Goal: Task Accomplishment & Management: Manage account settings

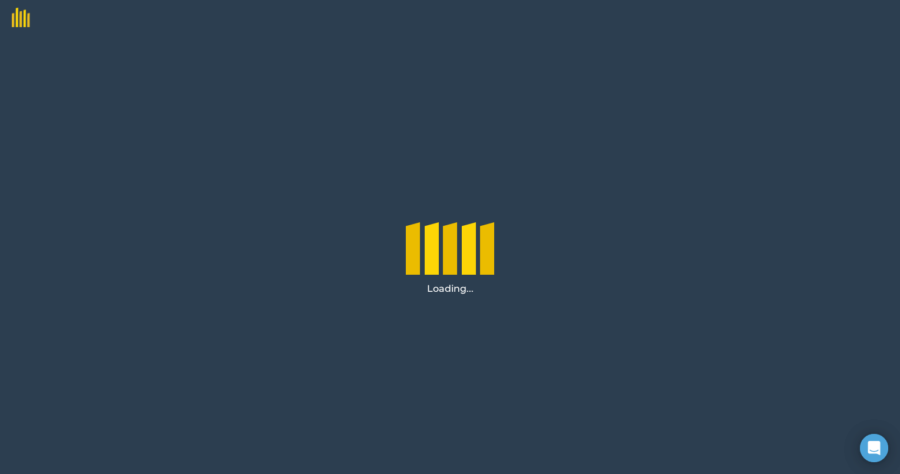
click at [780, 52] on div "Loading..." at bounding box center [450, 254] width 900 height 438
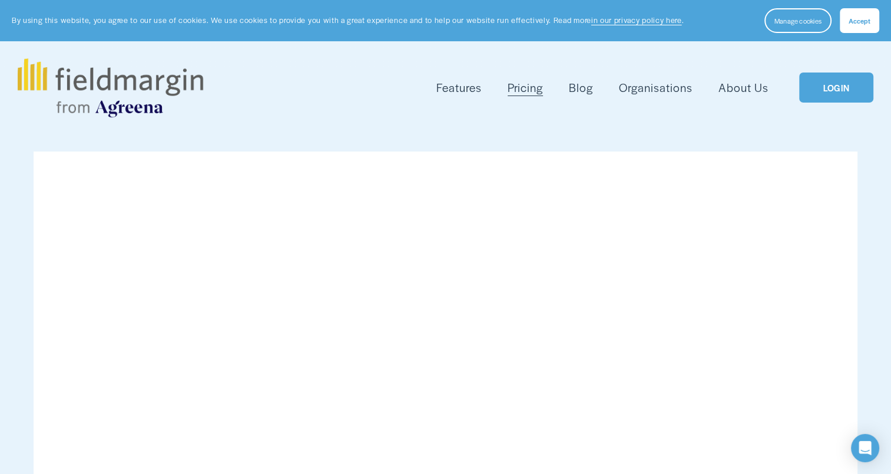
click at [814, 91] on link "LOGIN" at bounding box center [837, 87] width 74 height 30
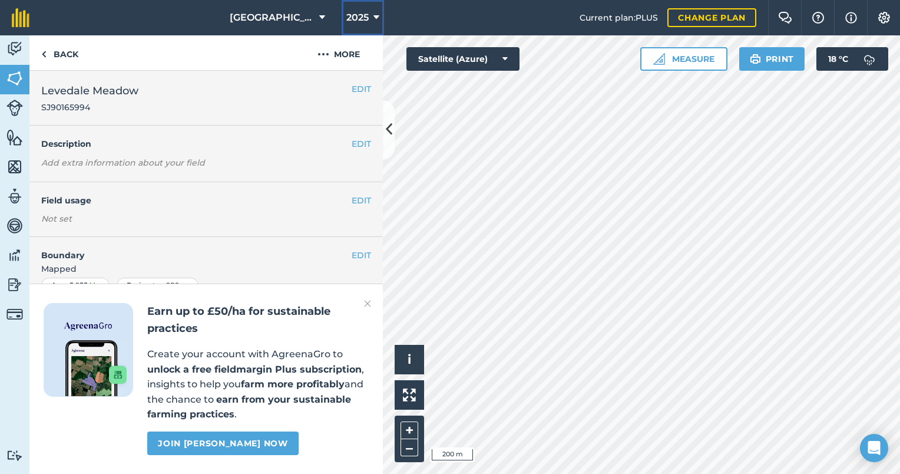
click at [374, 19] on icon at bounding box center [377, 18] width 6 height 14
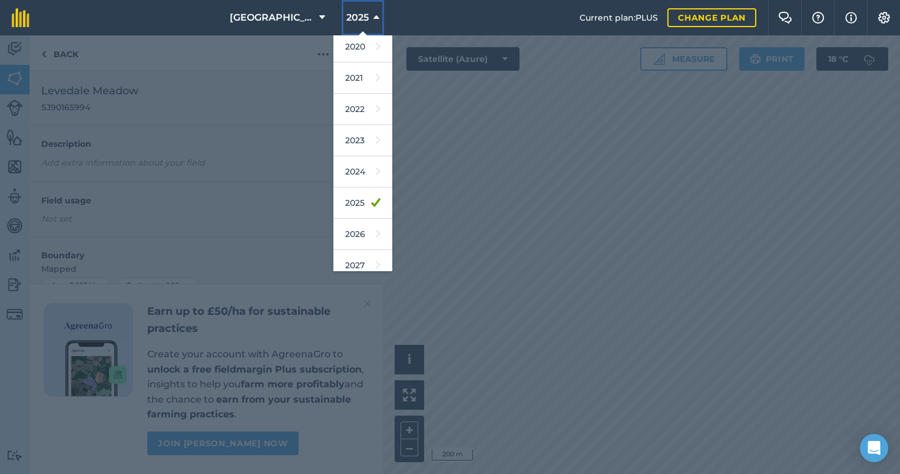
scroll to position [103, 0]
click at [364, 226] on link "2026" at bounding box center [362, 229] width 59 height 31
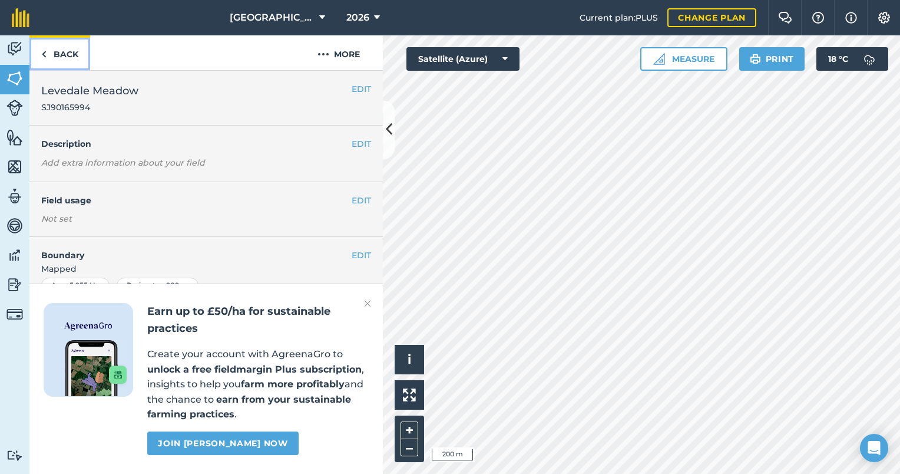
click at [61, 63] on link "Back" at bounding box center [59, 52] width 61 height 35
click at [386, 123] on icon at bounding box center [389, 130] width 6 height 21
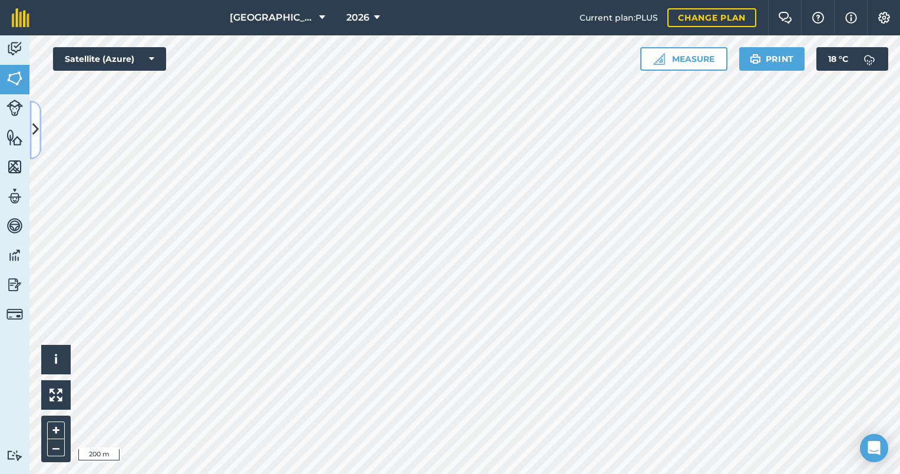
click at [35, 139] on icon at bounding box center [35, 130] width 6 height 21
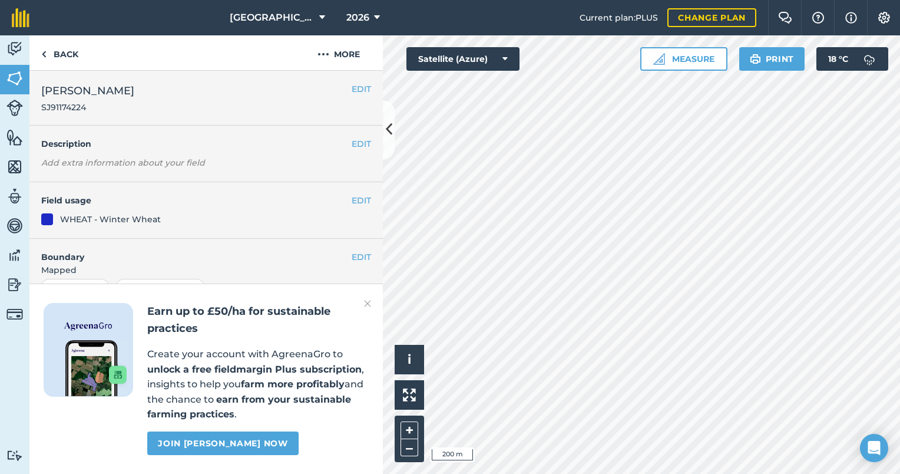
click at [126, 219] on div "WHEAT - Winter Wheat" at bounding box center [110, 219] width 101 height 13
click at [368, 306] on img at bounding box center [367, 303] width 7 height 14
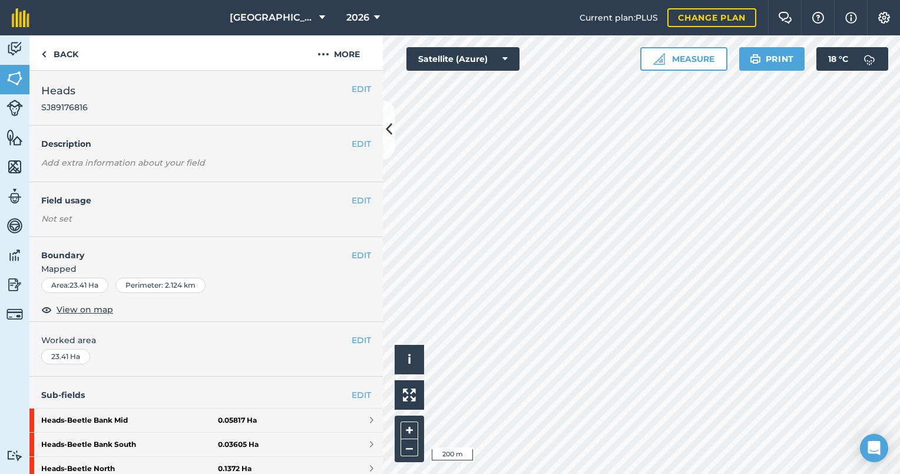
click at [160, 219] on div "Not set" at bounding box center [206, 219] width 330 height 12
click at [352, 202] on button "EDIT" at bounding box center [361, 200] width 19 height 13
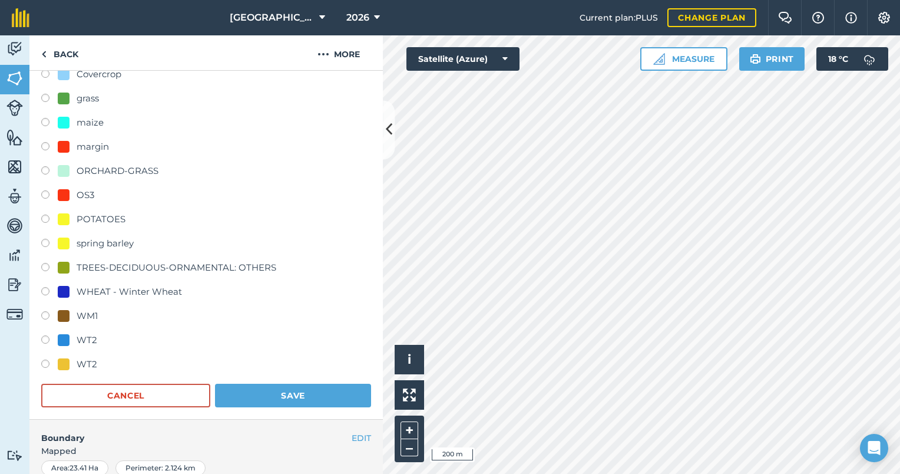
scroll to position [404, 0]
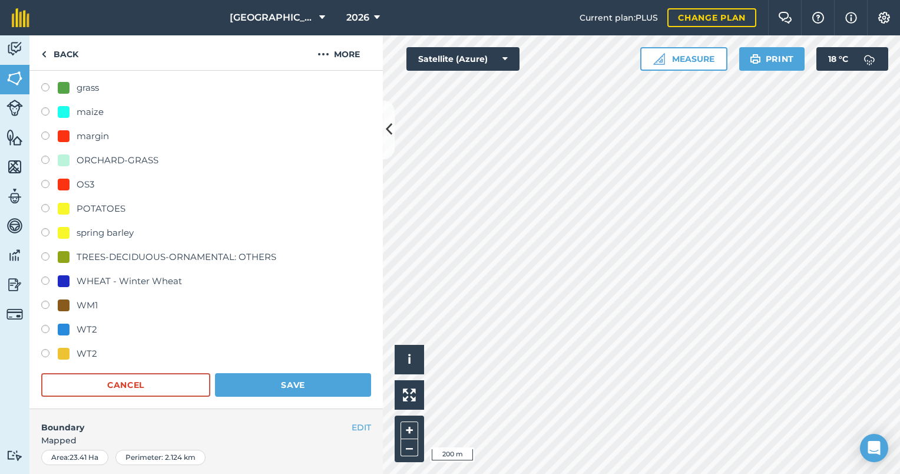
click at [156, 276] on div "WHEAT - Winter Wheat" at bounding box center [129, 281] width 105 height 14
radio input "true"
radio input "false"
click at [309, 384] on button "Save" at bounding box center [293, 385] width 156 height 24
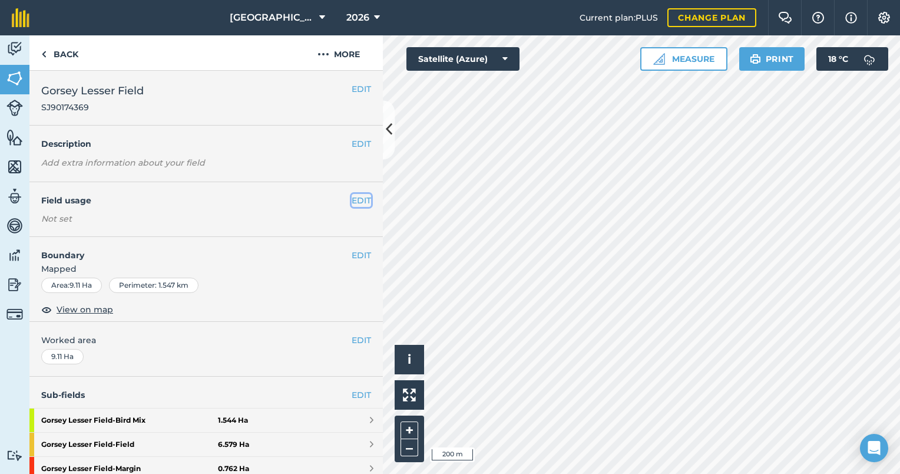
click at [352, 197] on button "EDIT" at bounding box center [361, 200] width 19 height 13
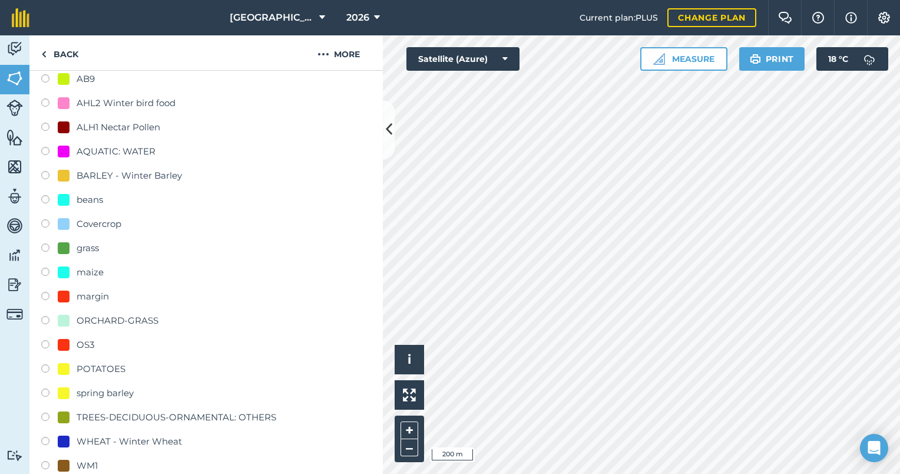
scroll to position [231, 0]
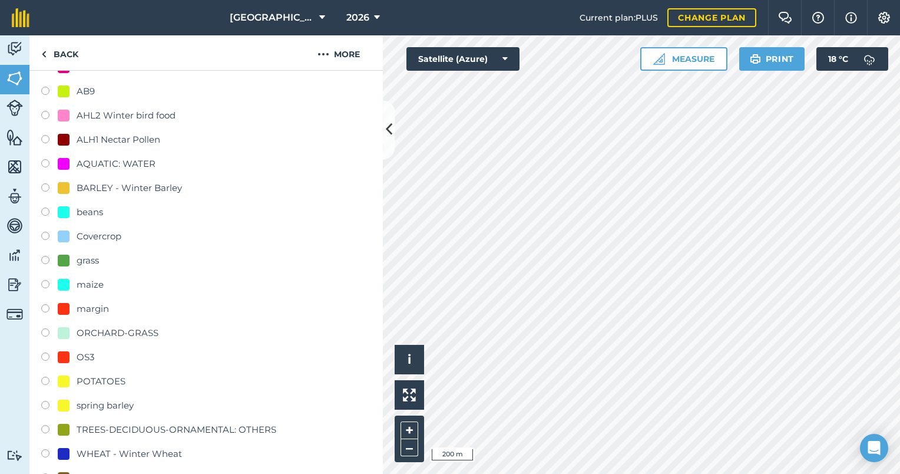
click at [133, 144] on div "ALH1 Nectar Pollen" at bounding box center [119, 140] width 84 height 14
radio input "true"
radio input "false"
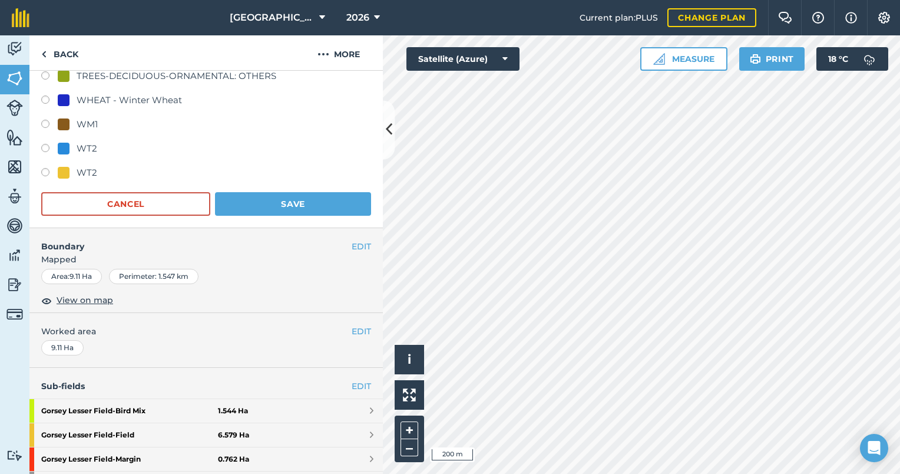
scroll to position [580, 0]
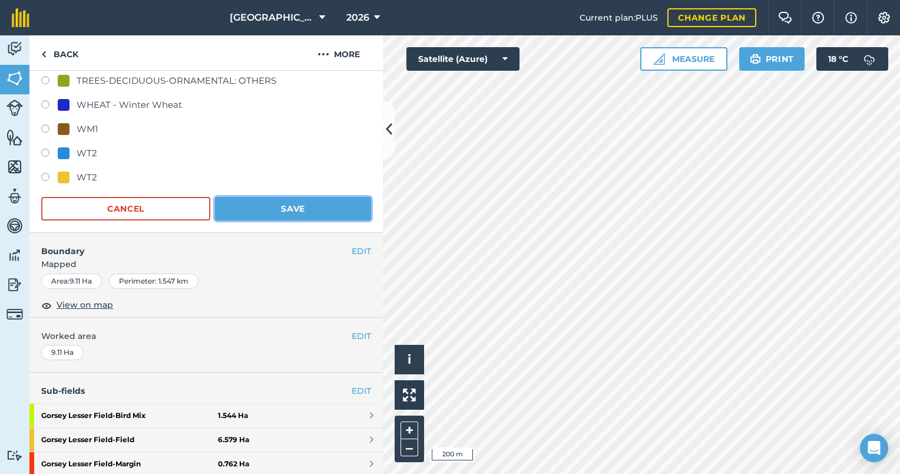
click at [300, 205] on button "Save" at bounding box center [293, 209] width 156 height 24
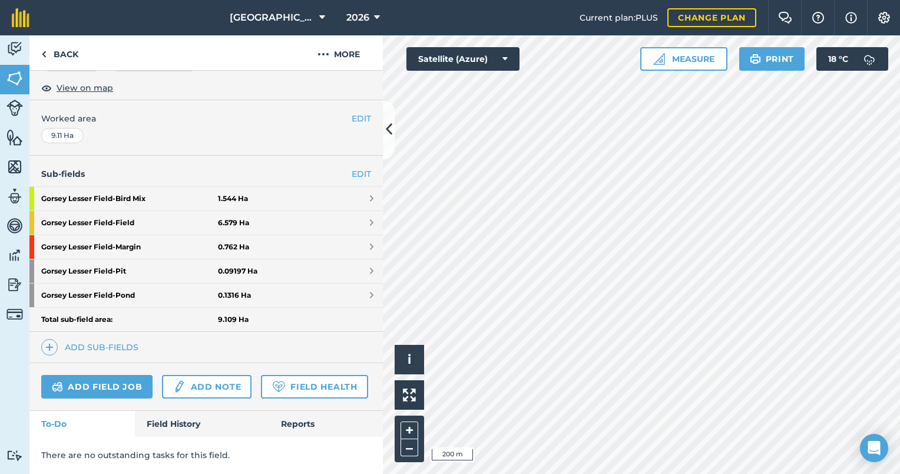
scroll to position [253, 0]
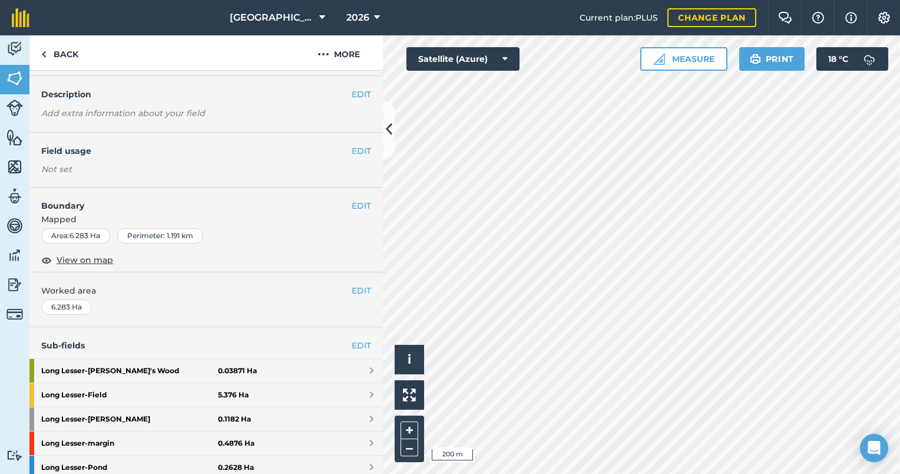
scroll to position [31, 0]
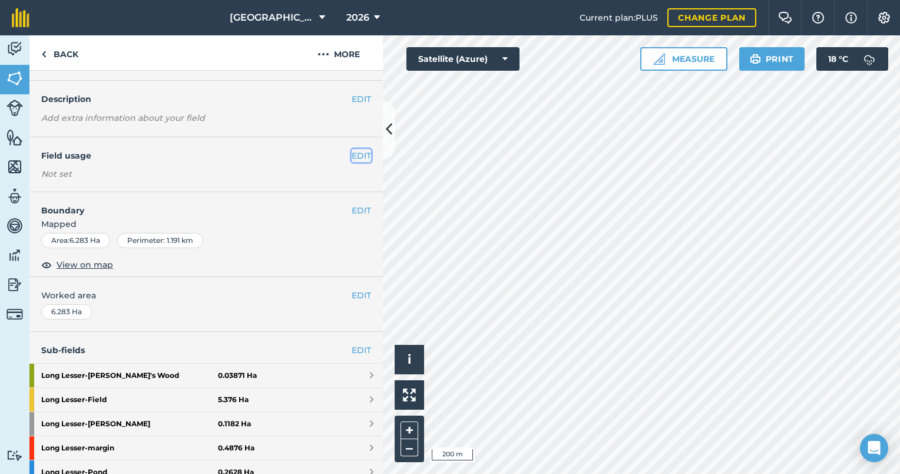
click at [354, 160] on button "EDIT" at bounding box center [361, 155] width 19 height 13
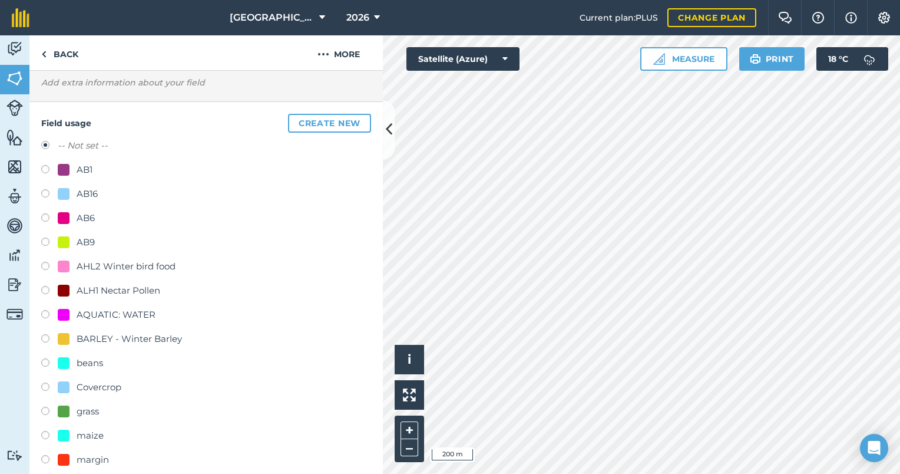
scroll to position [69, 0]
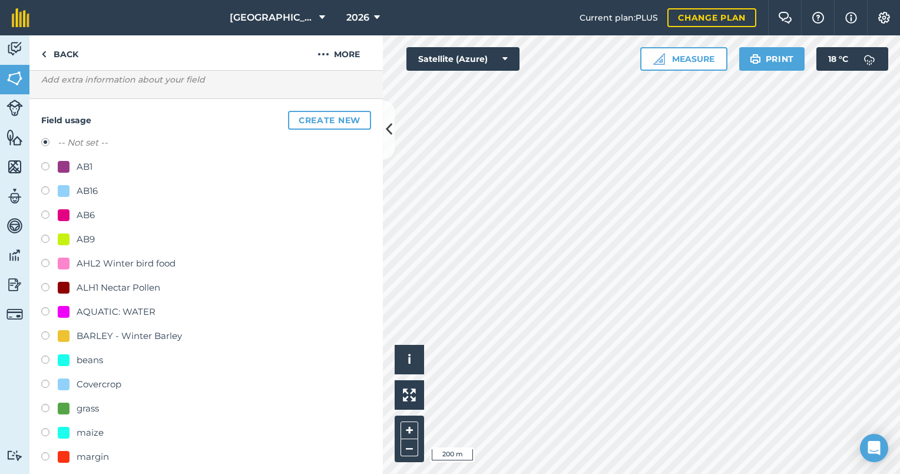
click at [143, 293] on div "ALH1 Nectar Pollen" at bounding box center [119, 287] width 84 height 14
radio input "true"
radio input "false"
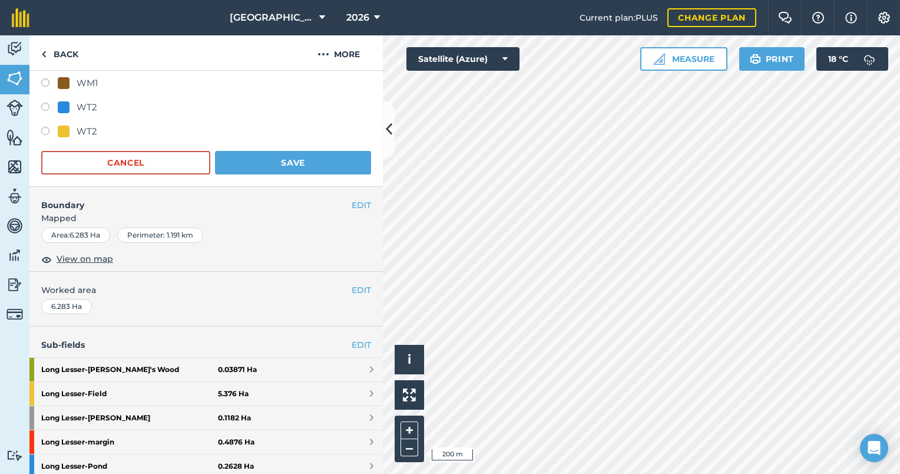
scroll to position [608, 0]
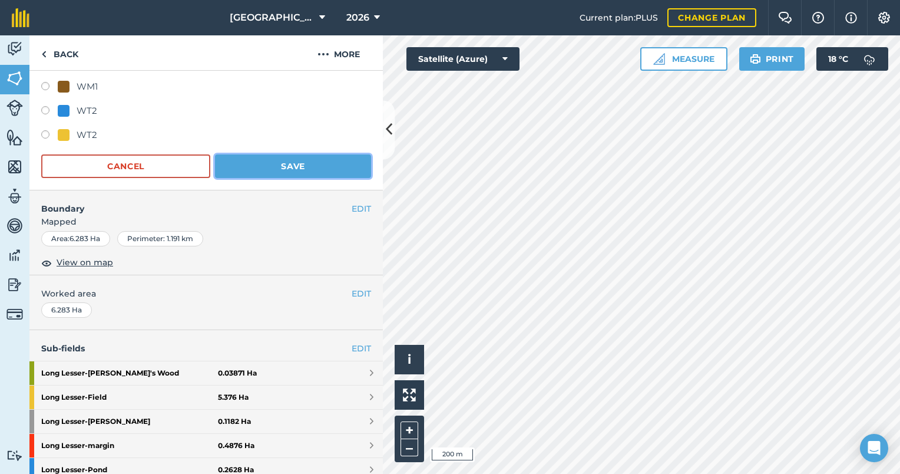
click at [291, 166] on button "Save" at bounding box center [293, 166] width 156 height 24
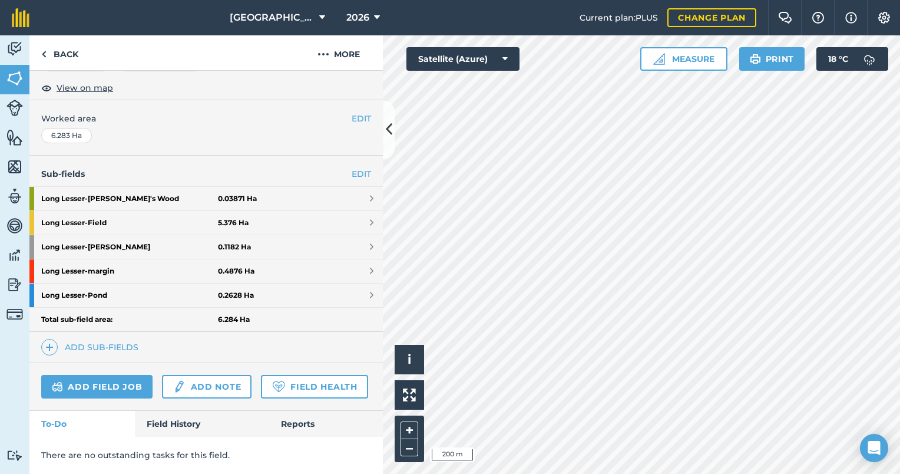
scroll to position [239, 0]
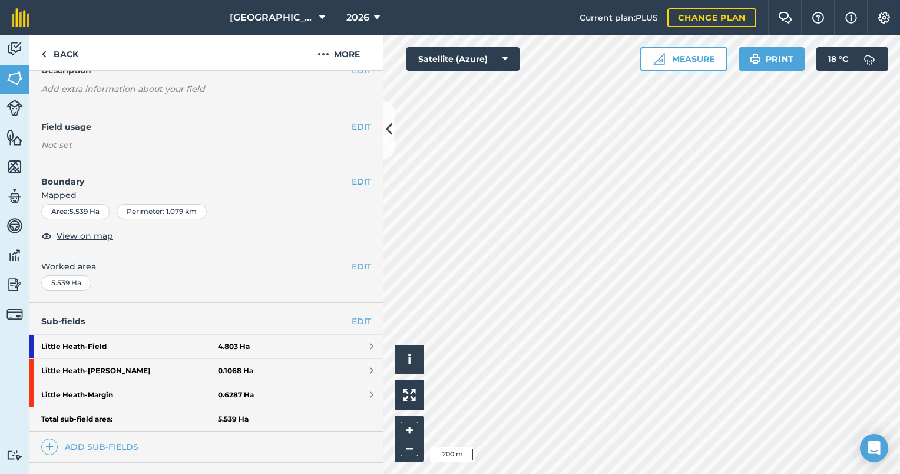
scroll to position [47, 0]
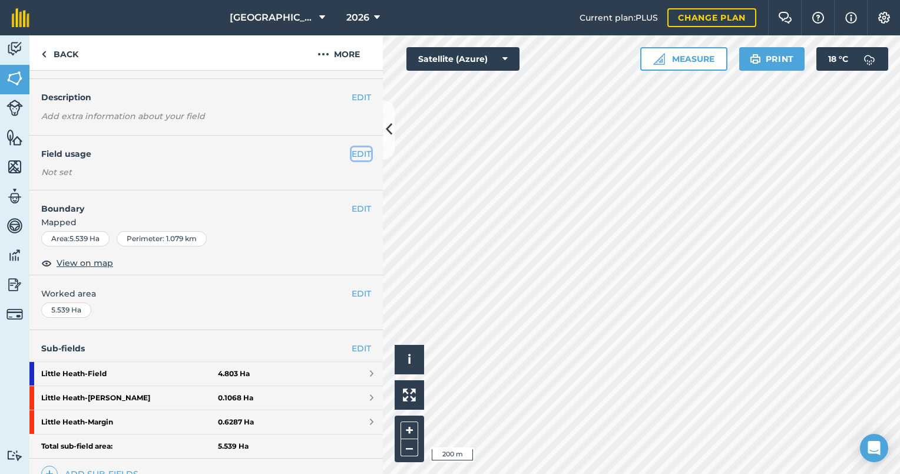
click at [356, 153] on button "EDIT" at bounding box center [361, 153] width 19 height 13
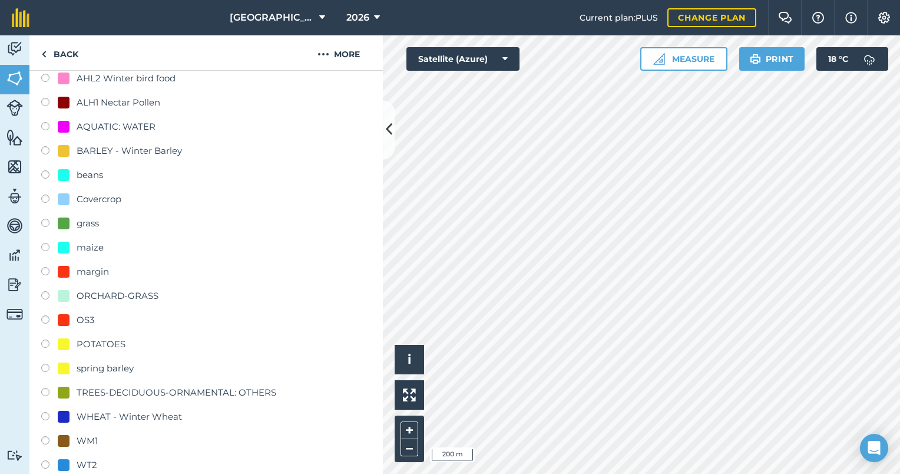
scroll to position [266, 0]
click at [100, 412] on div "WHEAT - Winter Wheat" at bounding box center [129, 418] width 105 height 14
radio input "true"
radio input "false"
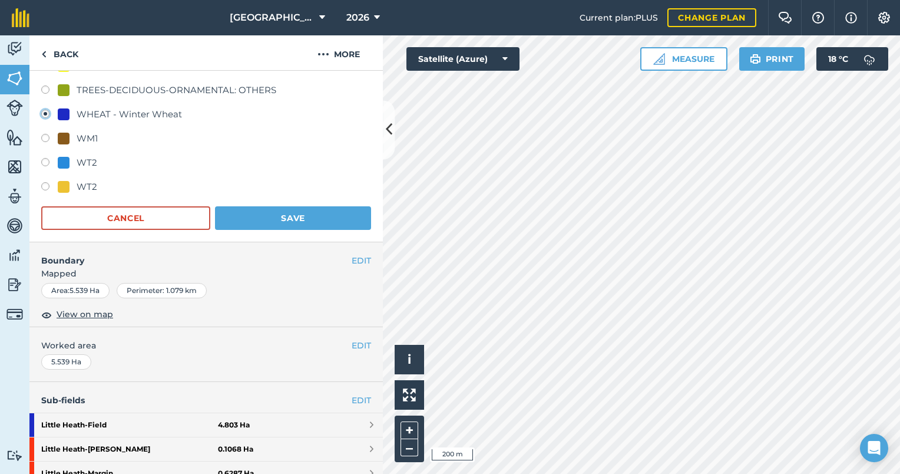
scroll to position [569, 0]
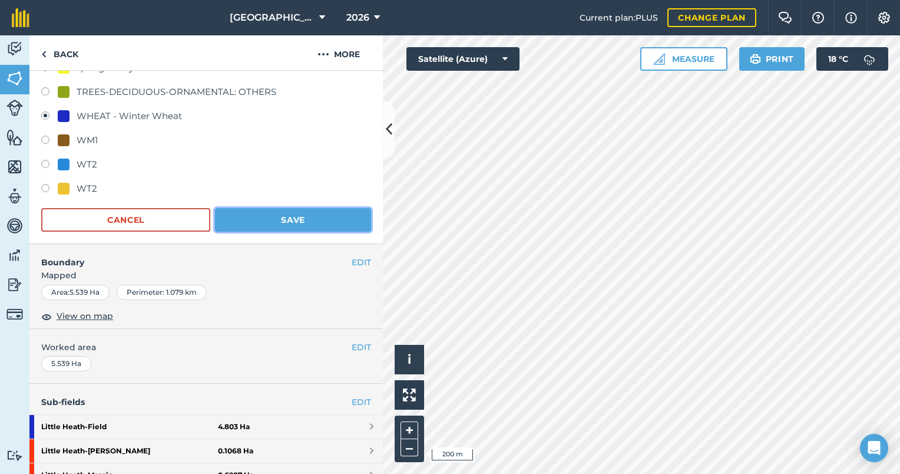
click at [299, 217] on button "Save" at bounding box center [293, 220] width 156 height 24
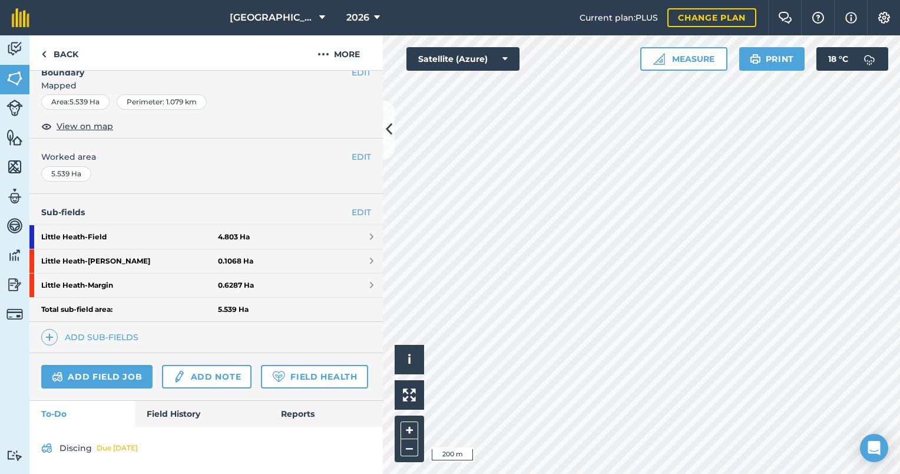
scroll to position [215, 0]
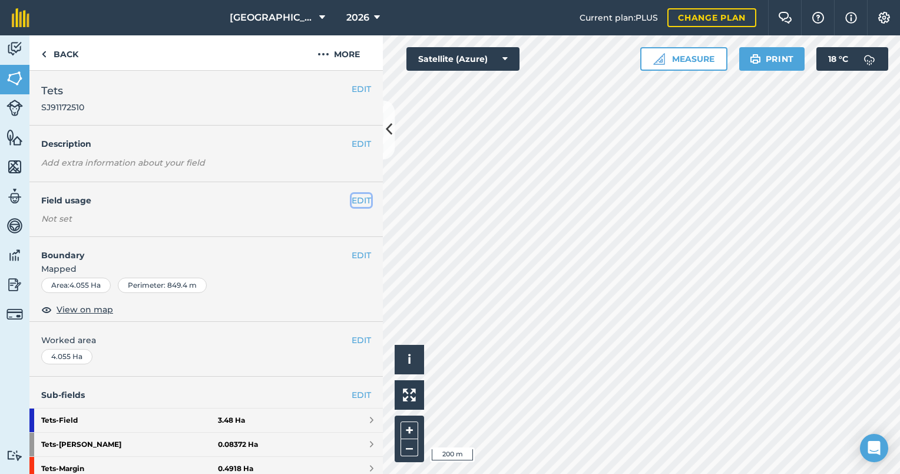
click at [352, 200] on button "EDIT" at bounding box center [361, 200] width 19 height 13
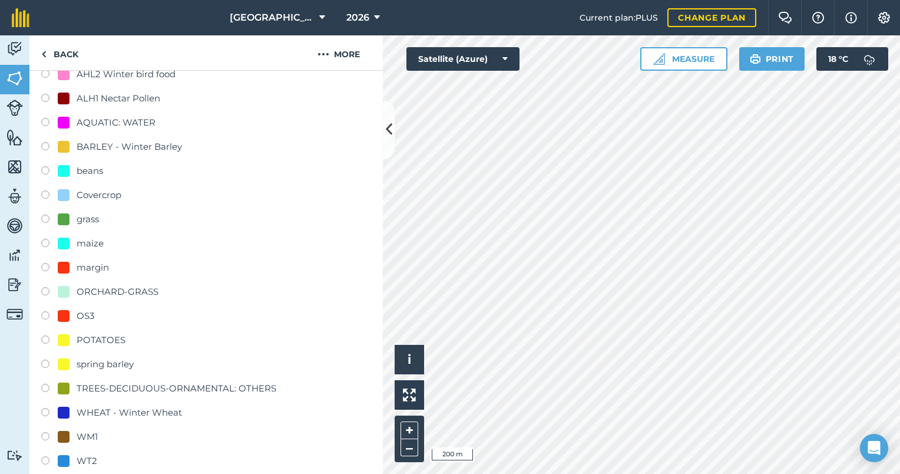
scroll to position [278, 0]
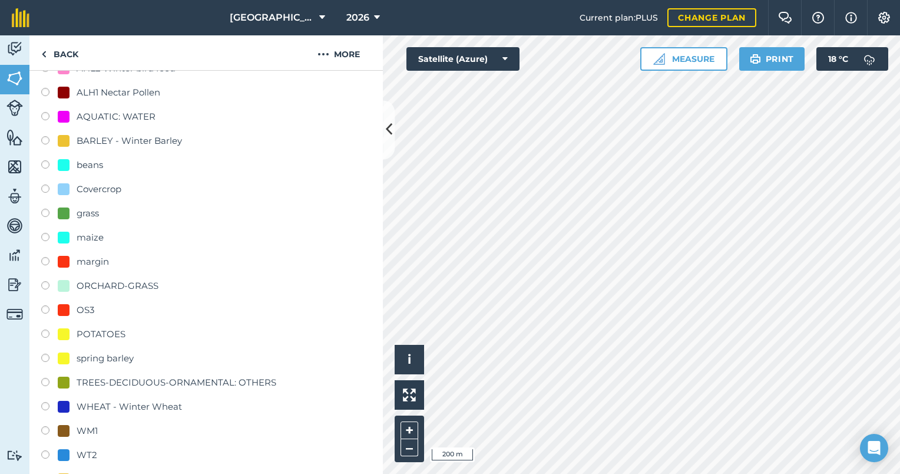
click at [156, 407] on div "WHEAT - Winter Wheat" at bounding box center [129, 406] width 105 height 14
radio input "true"
radio input "false"
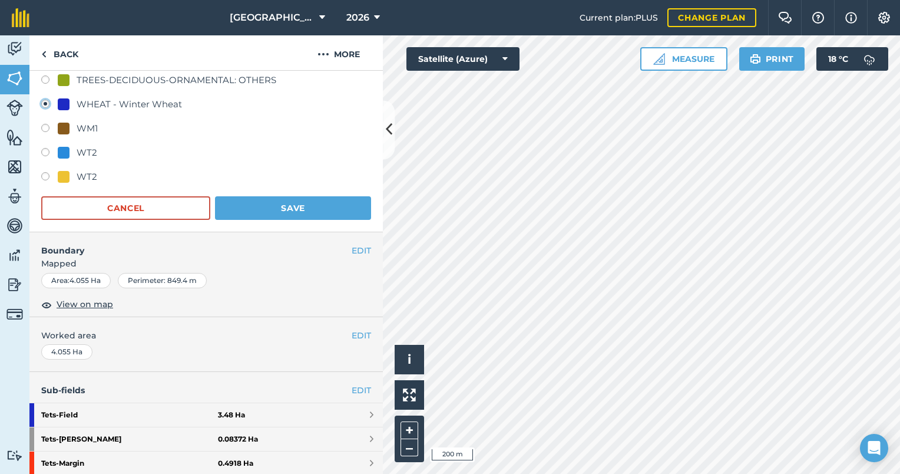
scroll to position [582, 0]
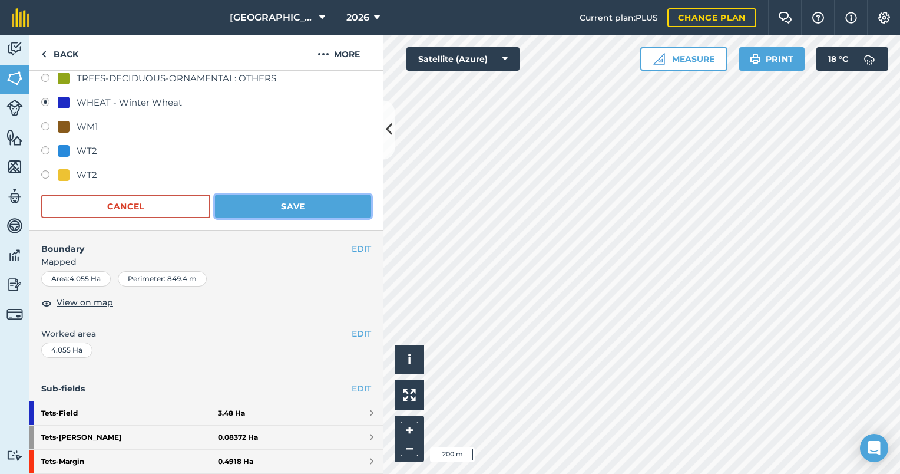
click at [298, 210] on button "Save" at bounding box center [293, 206] width 156 height 24
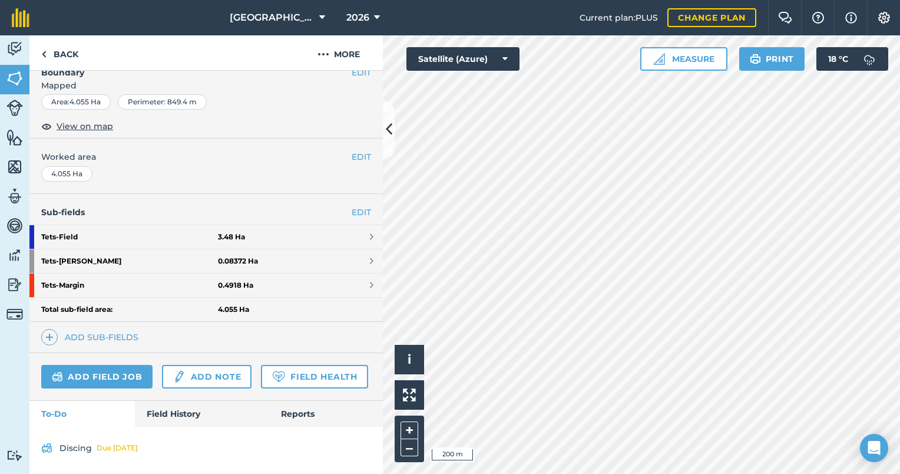
scroll to position [215, 0]
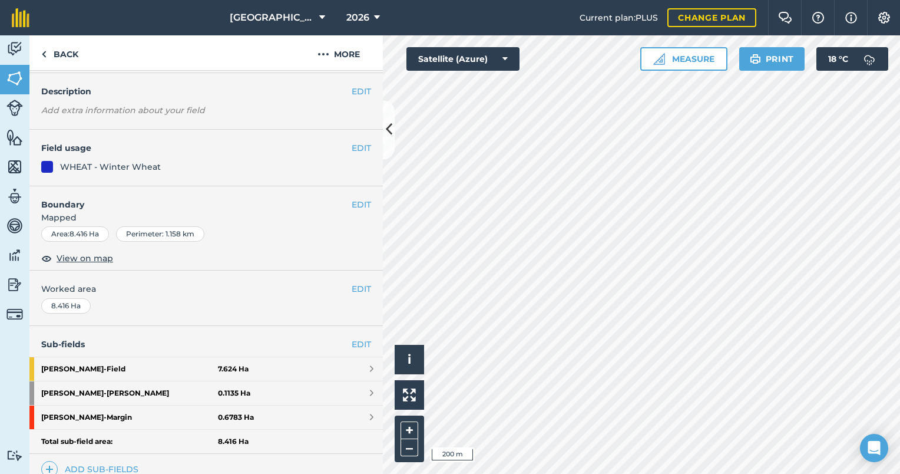
scroll to position [48, 0]
